Goal: Information Seeking & Learning: Find specific page/section

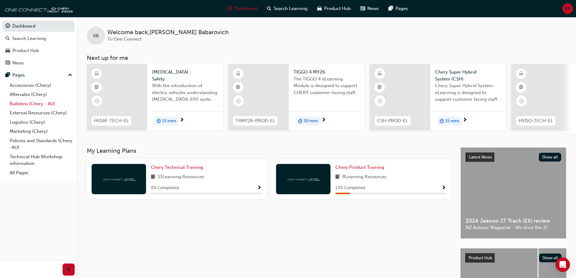
click at [45, 103] on link "Bulletins (Chery - AU)" at bounding box center [40, 103] width 67 height 9
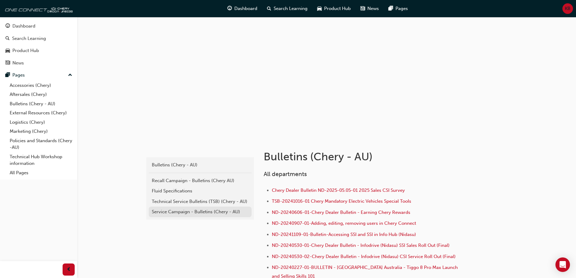
click at [199, 215] on link "Service Campaign - Bulletins (Chery - AU)" at bounding box center [200, 211] width 103 height 11
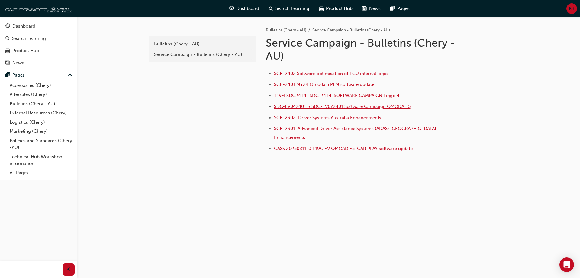
click at [313, 105] on span "SDC-EV042401 & SDC-EV072401 Software Campaign OMODA E5" at bounding box center [342, 106] width 137 height 5
drag, startPoint x: 273, startPoint y: 140, endPoint x: 312, endPoint y: 142, distance: 39.1
click at [312, 142] on ul "SCB-2402 Software optimisation of TCU internal logic SCB-2401 MY24 Omoda 5 PLM …" at bounding box center [364, 112] width 196 height 84
copy link "CASS 20250811-0"
click at [317, 146] on span "CASS 20250811-0 T19C EV OMOAD E5 CAR PLAY software update" at bounding box center [343, 148] width 139 height 5
